Goal: Task Accomplishment & Management: Manage account settings

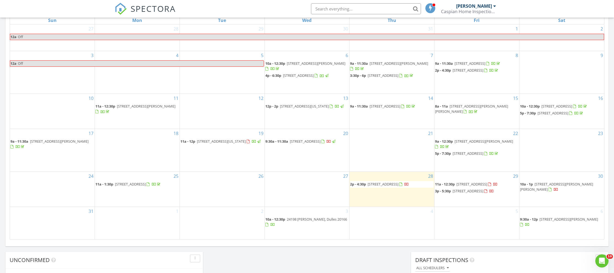
scroll to position [266, 0]
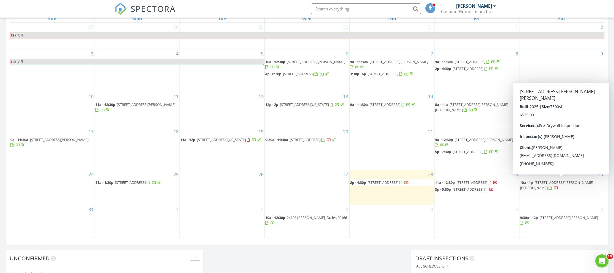
click at [561, 182] on span "[STREET_ADDRESS][PERSON_NAME][PERSON_NAME]" at bounding box center [556, 185] width 73 height 10
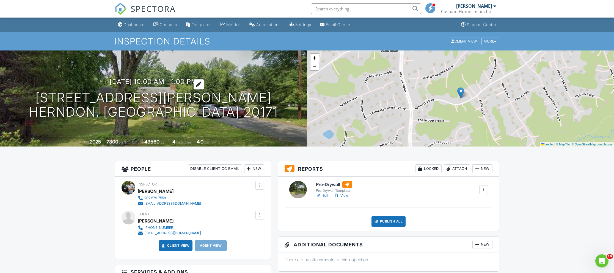
click at [138, 83] on h3 "[DATE] 10:00 am - 1:00 pm" at bounding box center [153, 81] width 87 height 7
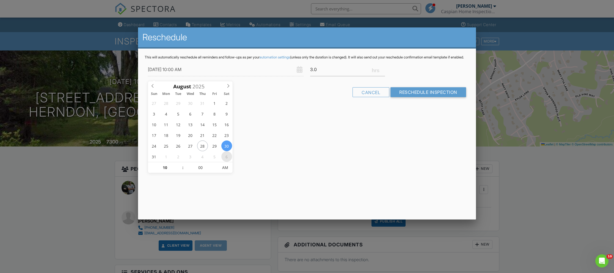
type input "09/06/2025 10:00 AM"
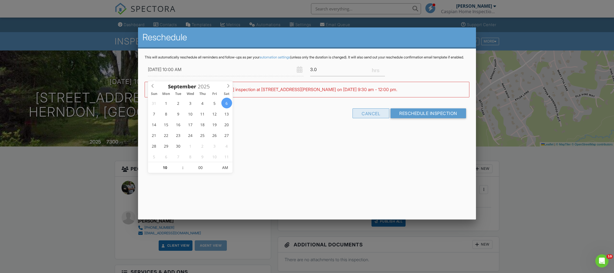
click at [363, 116] on div "Cancel" at bounding box center [370, 114] width 37 height 10
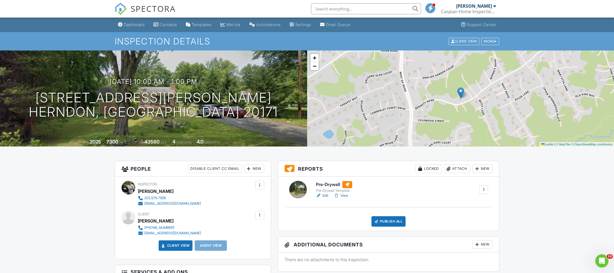
click at [128, 26] on div "Dashboard" at bounding box center [134, 24] width 21 height 5
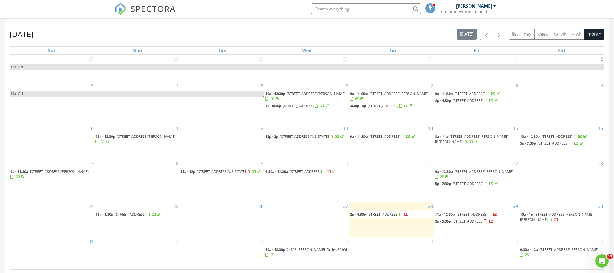
scroll to position [230, 0]
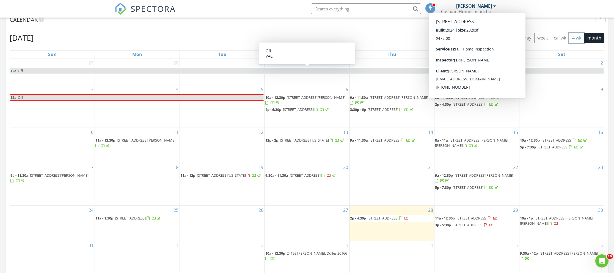
click at [578, 37] on button "4 wk" at bounding box center [576, 38] width 15 height 11
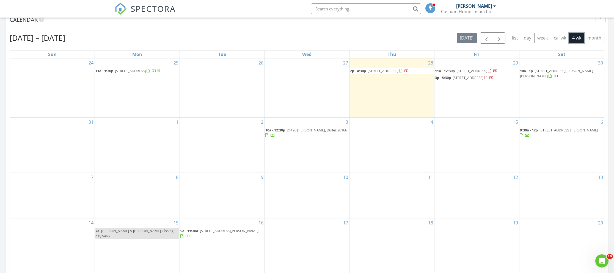
click at [554, 73] on span "[STREET_ADDRESS][PERSON_NAME][PERSON_NAME]" at bounding box center [556, 73] width 73 height 10
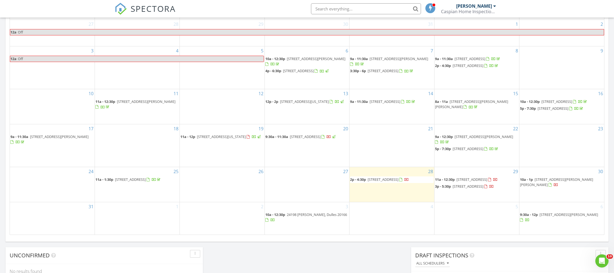
scroll to position [250, 0]
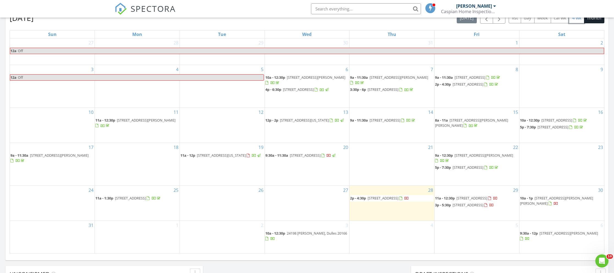
click at [576, 19] on button "4 wk" at bounding box center [576, 18] width 15 height 11
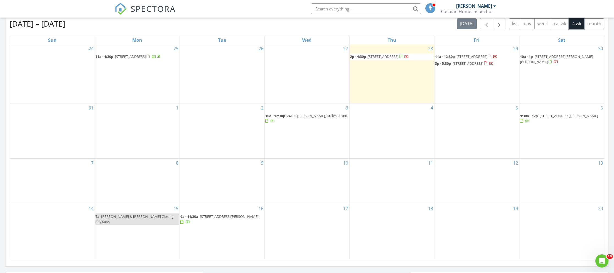
scroll to position [245, 0]
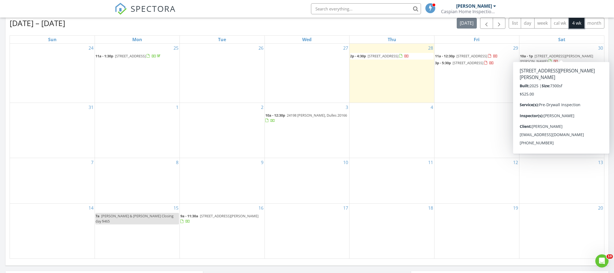
click at [570, 54] on span "12416 Bennett Rd, Herndon 20171" at bounding box center [556, 59] width 73 height 10
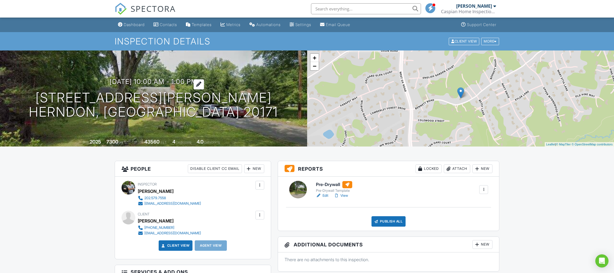
click at [169, 82] on h3 "08/30/2025 10:00 am - 1:00 pm" at bounding box center [153, 81] width 87 height 7
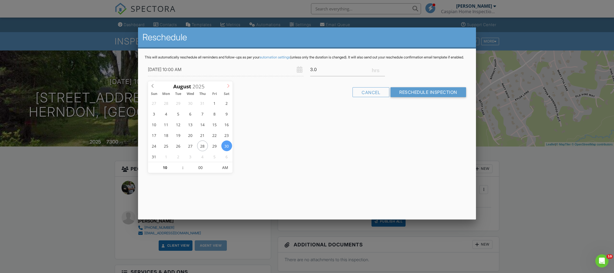
click at [227, 87] on icon at bounding box center [228, 86] width 4 height 4
type input "09/07/2025 10:00 AM"
click at [274, 130] on div "Reschedule This will automatically reschedule all reminders and follow-ups as p…" at bounding box center [307, 123] width 338 height 192
click at [417, 97] on input "Reschedule Inspection" at bounding box center [428, 92] width 76 height 10
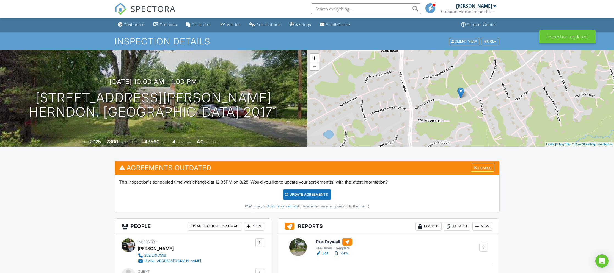
click at [308, 196] on div "Update Agreements" at bounding box center [307, 195] width 48 height 10
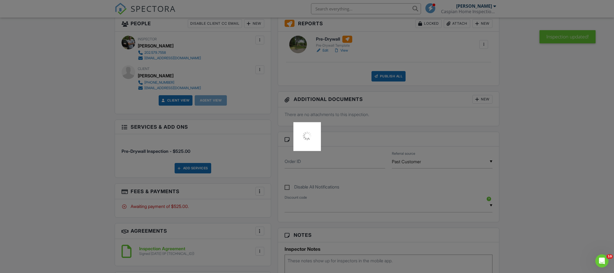
scroll to position [231, 0]
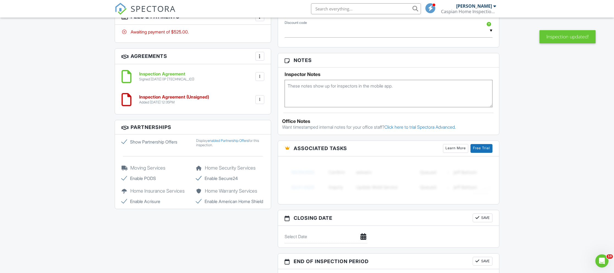
click at [260, 99] on div at bounding box center [259, 99] width 5 height 5
click at [250, 140] on li "Delete" at bounding box center [244, 142] width 31 height 14
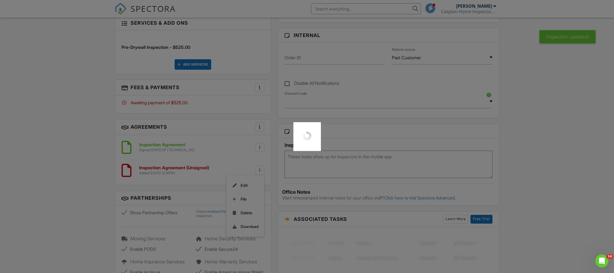
scroll to position [248, 0]
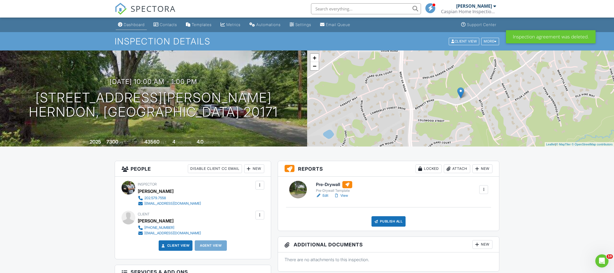
click at [131, 23] on div "Dashboard" at bounding box center [134, 24] width 21 height 5
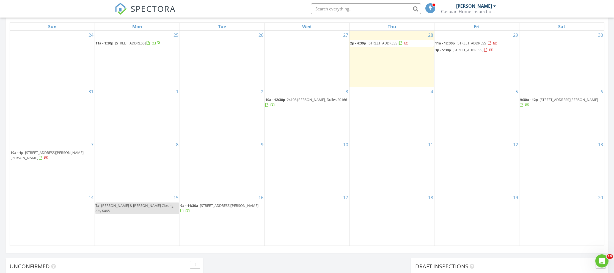
scroll to position [259, 0]
